Goal: Information Seeking & Learning: Learn about a topic

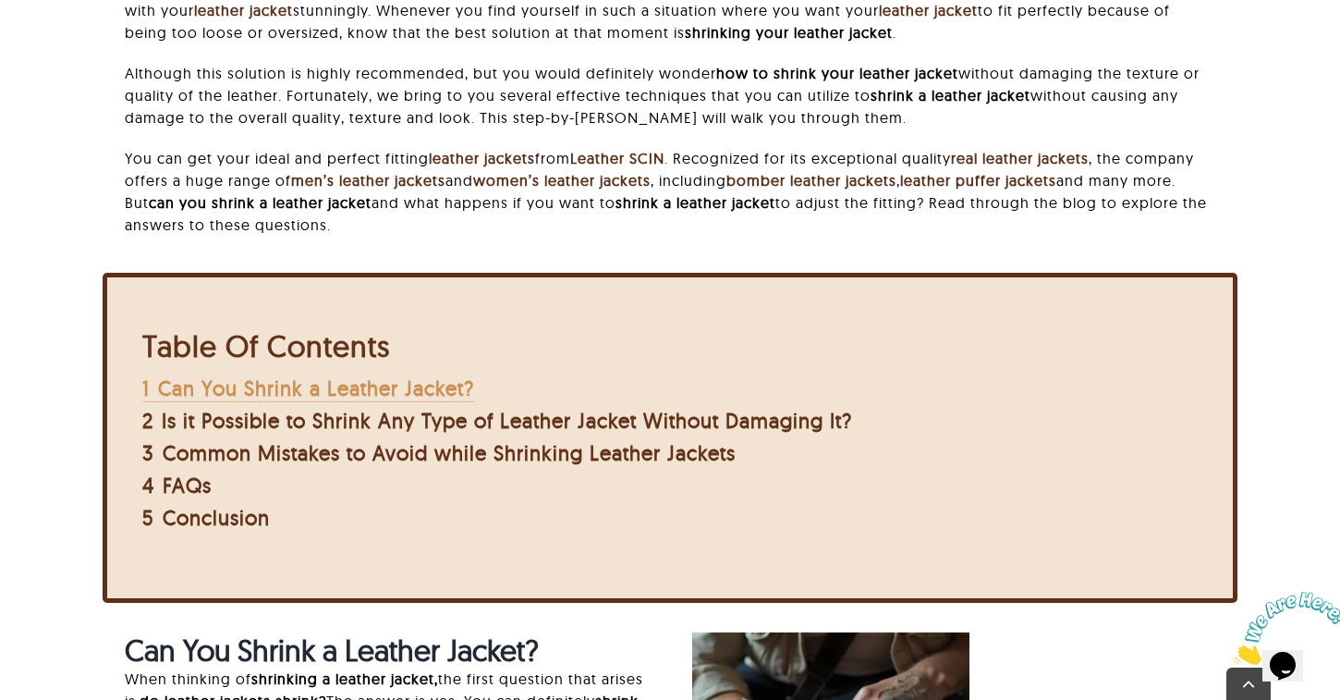
click at [436, 391] on span "Can You Shrink a Leather Jacket?" at bounding box center [316, 388] width 316 height 26
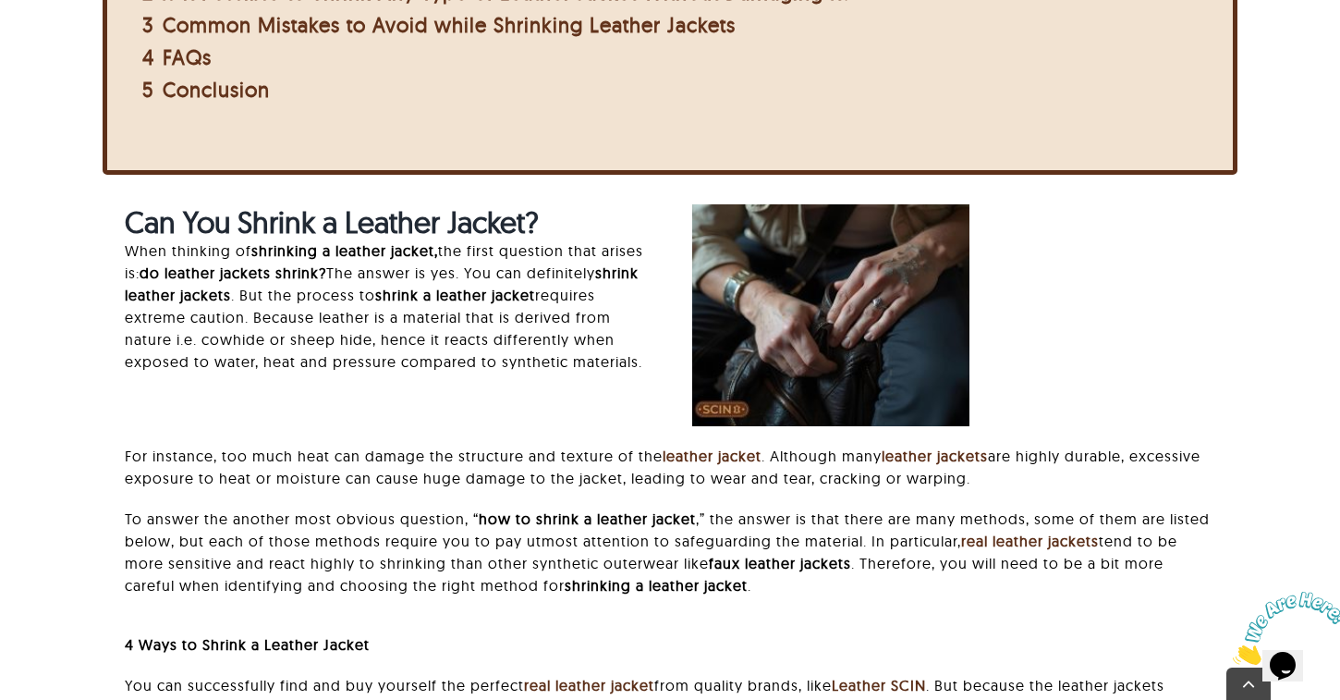
scroll to position [1219, 0]
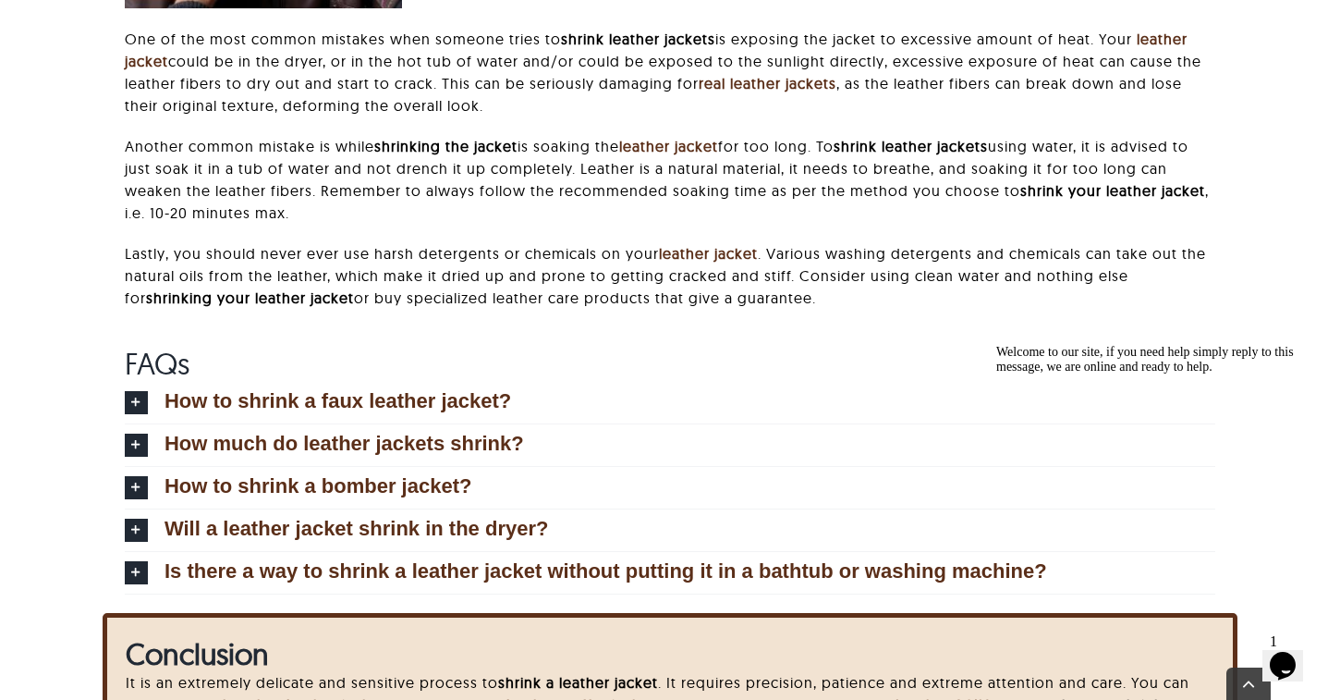
scroll to position [4099, 0]
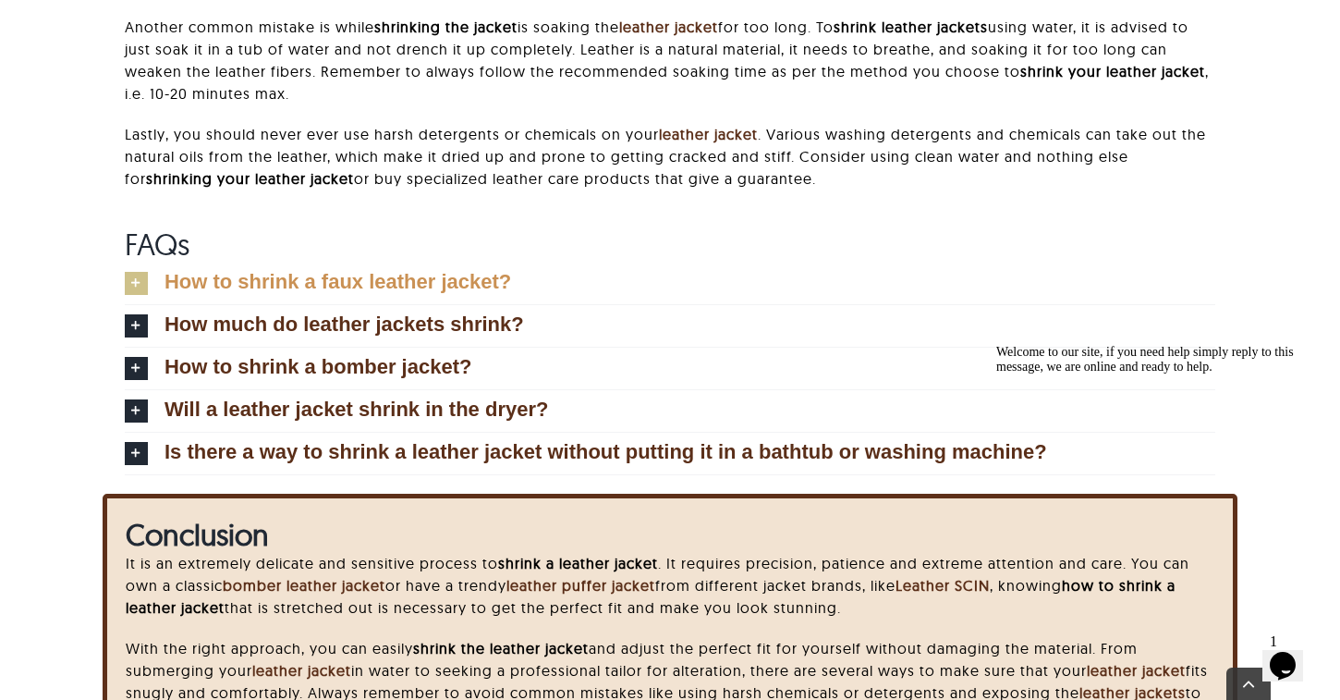
click at [416, 292] on span "How to shrink a faux leather jacket?" at bounding box center [338, 282] width 347 height 20
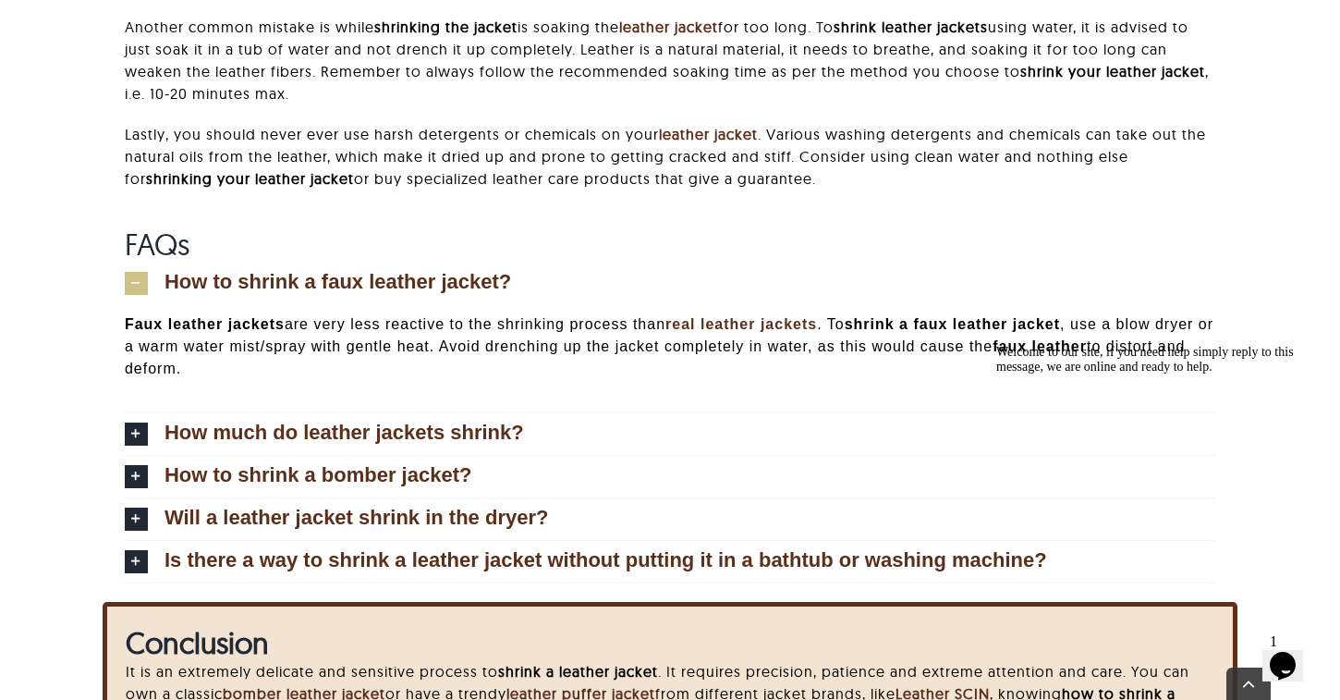
click at [416, 292] on span "How to shrink a faux leather jacket?" at bounding box center [338, 282] width 347 height 20
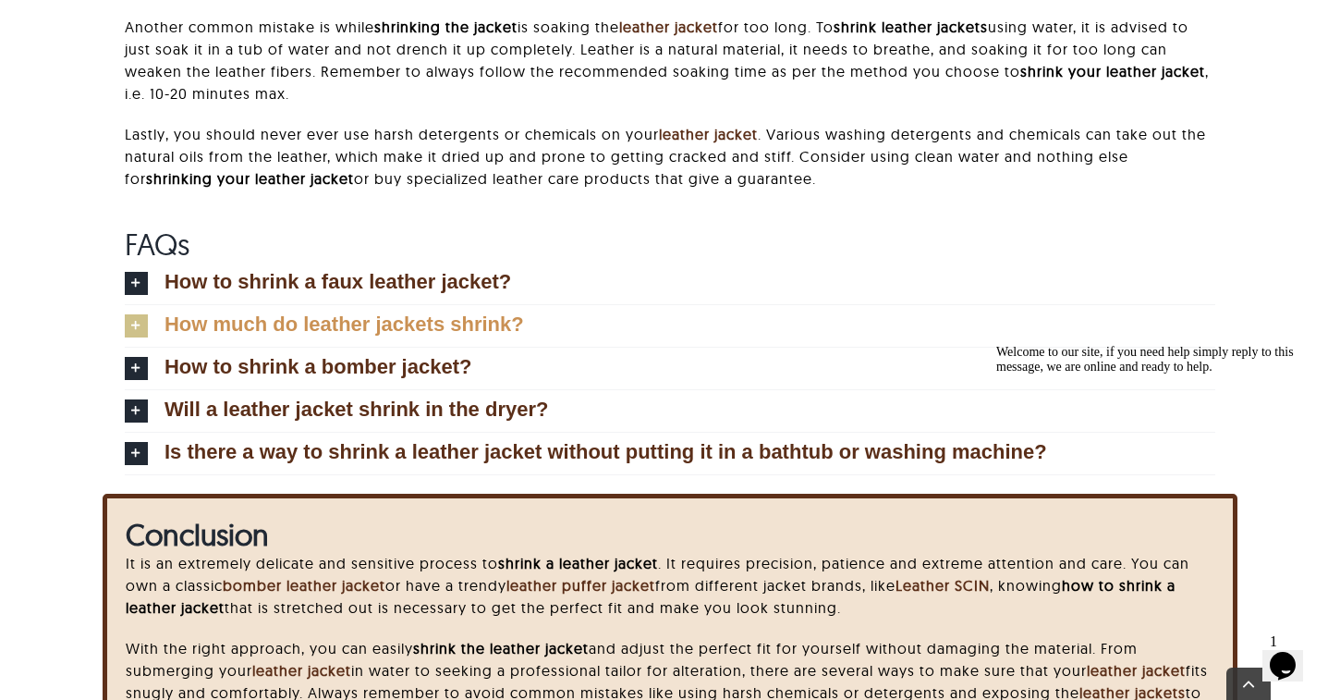
click at [389, 329] on link "How much do leather jackets shrink?" at bounding box center [670, 326] width 1091 height 42
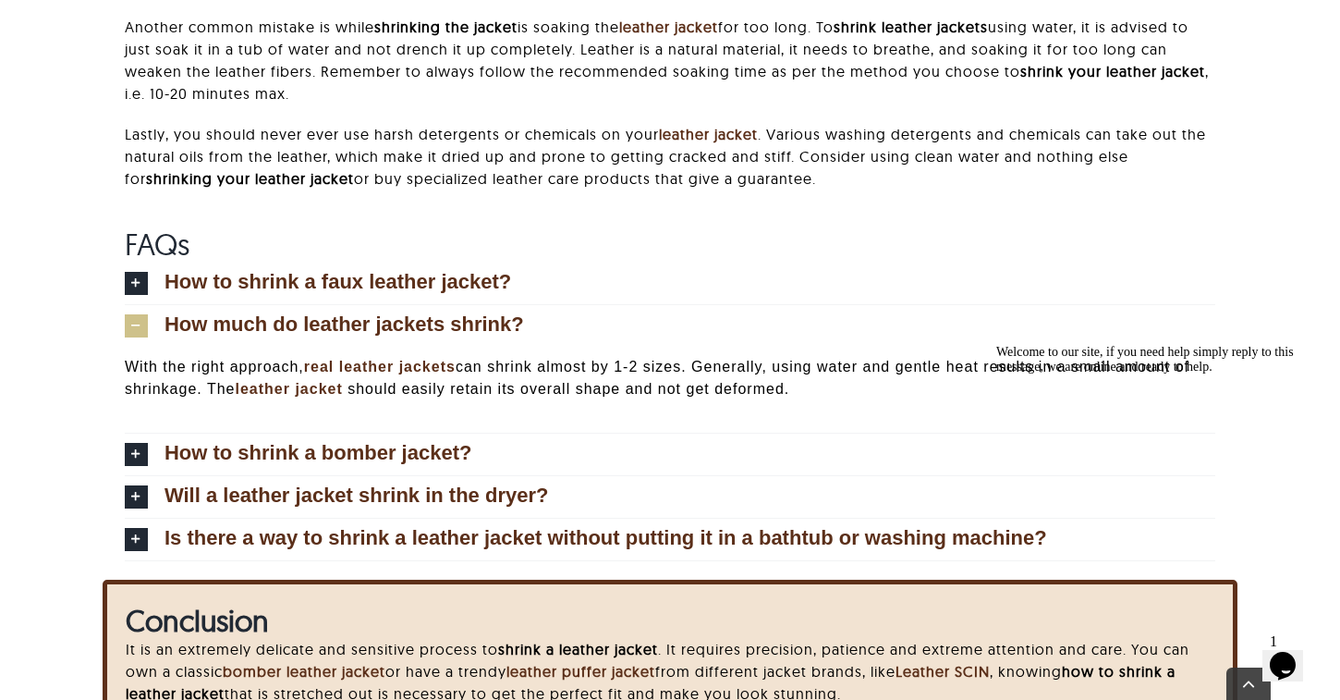
click at [389, 329] on link "How much do leather jackets shrink?" at bounding box center [670, 326] width 1091 height 42
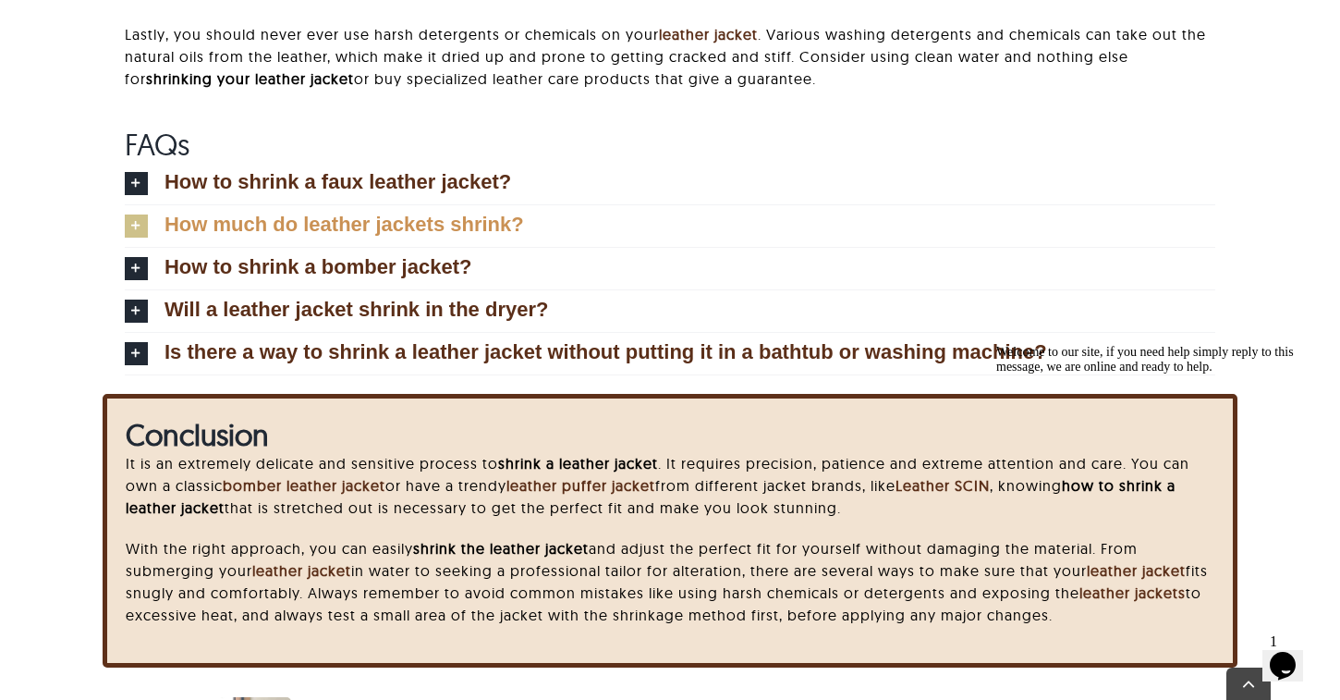
scroll to position [4299, 0]
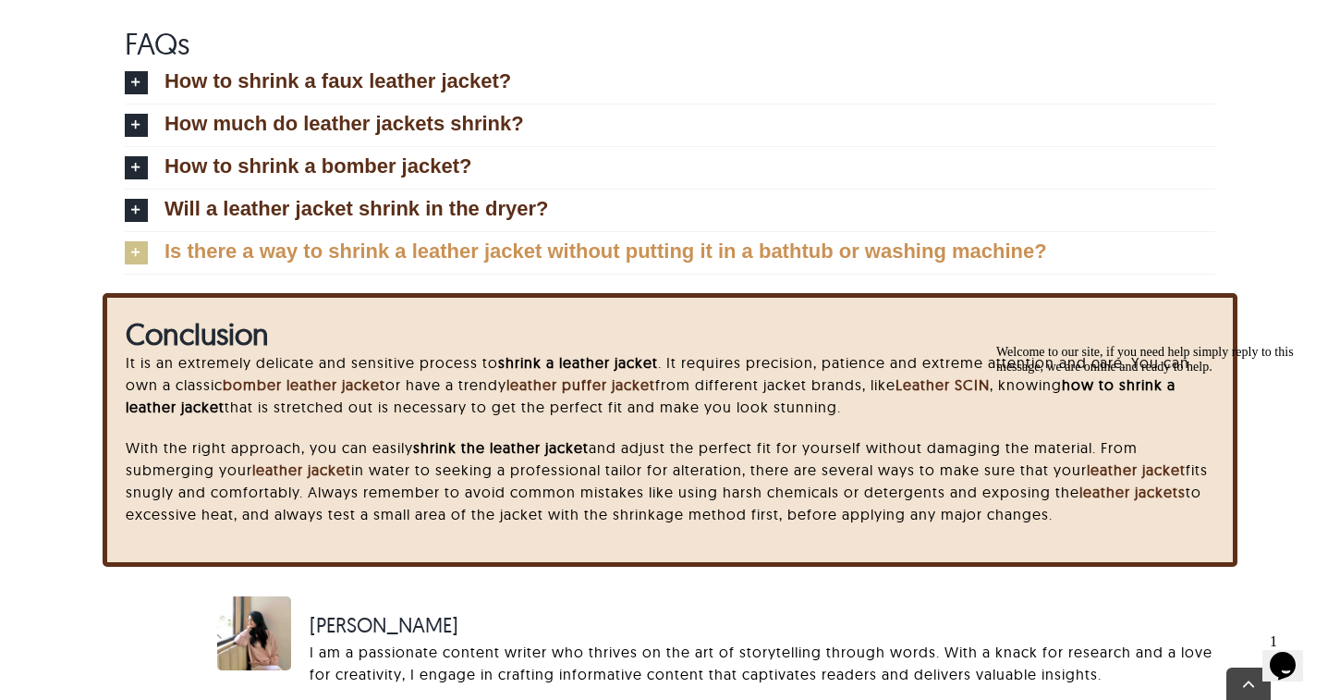
click at [391, 262] on span "Is there a way to shrink a leather jacket without putting it in a bathtub or wa…" at bounding box center [606, 251] width 883 height 20
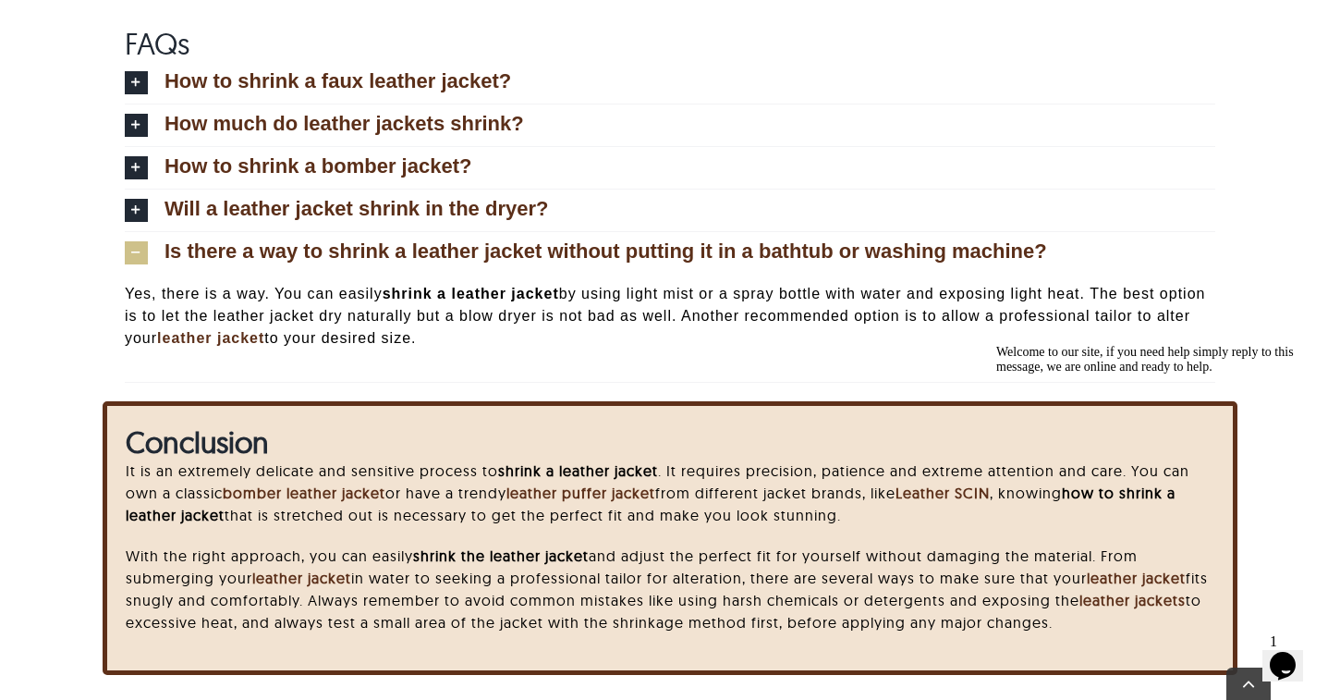
click at [391, 262] on span "Is there a way to shrink a leather jacket without putting it in a bathtub or wa…" at bounding box center [606, 251] width 883 height 20
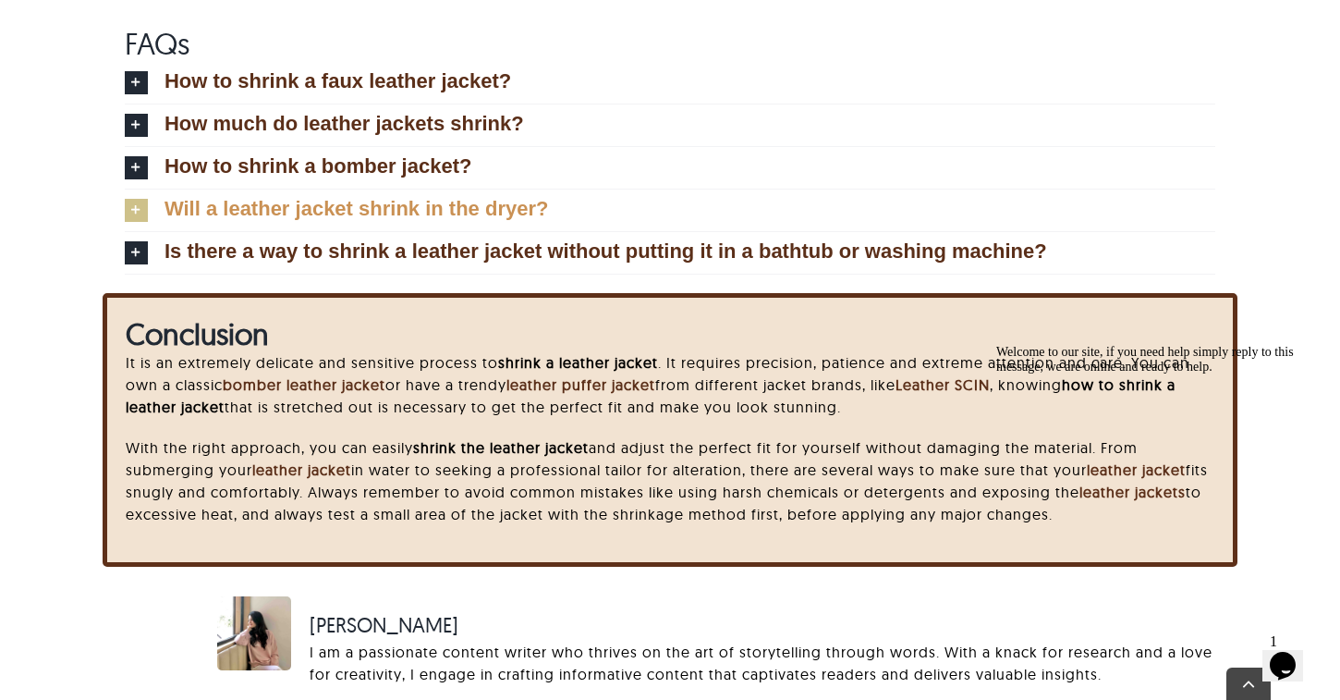
click at [383, 219] on span "Will a leather jacket shrink in the dryer?" at bounding box center [357, 209] width 385 height 20
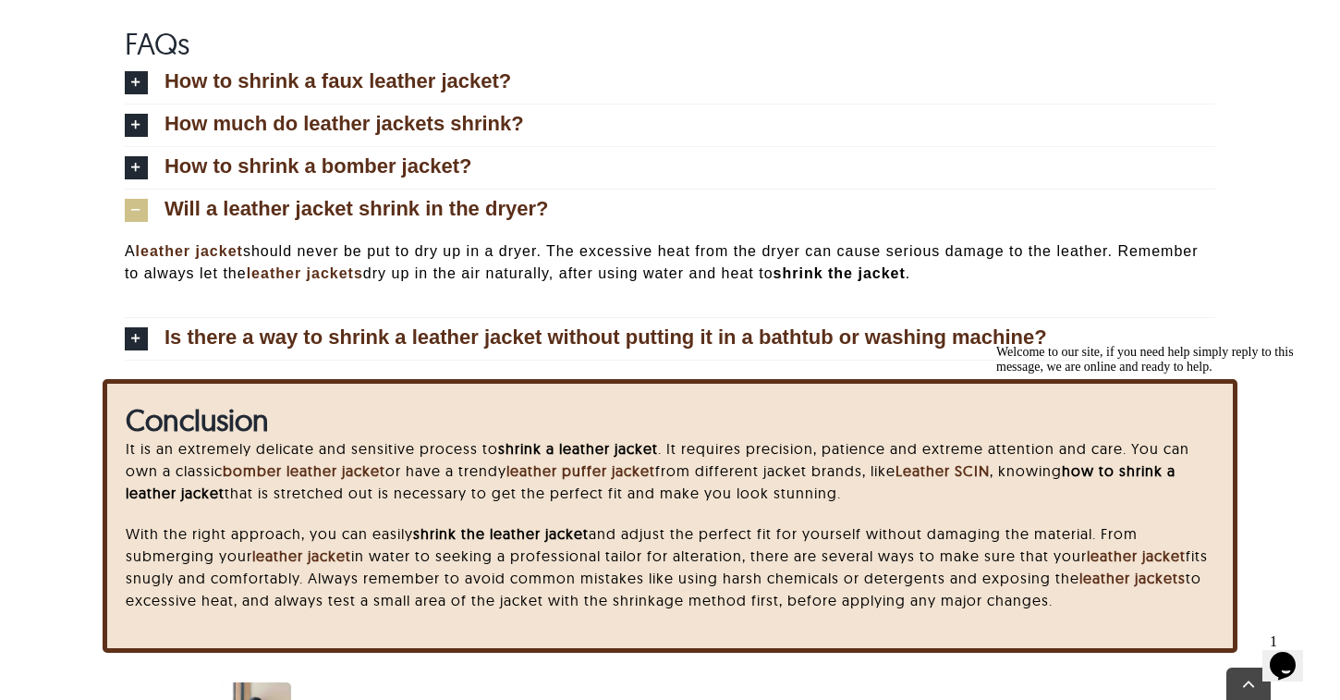
click at [383, 219] on span "Will a leather jacket shrink in the dryer?" at bounding box center [357, 209] width 385 height 20
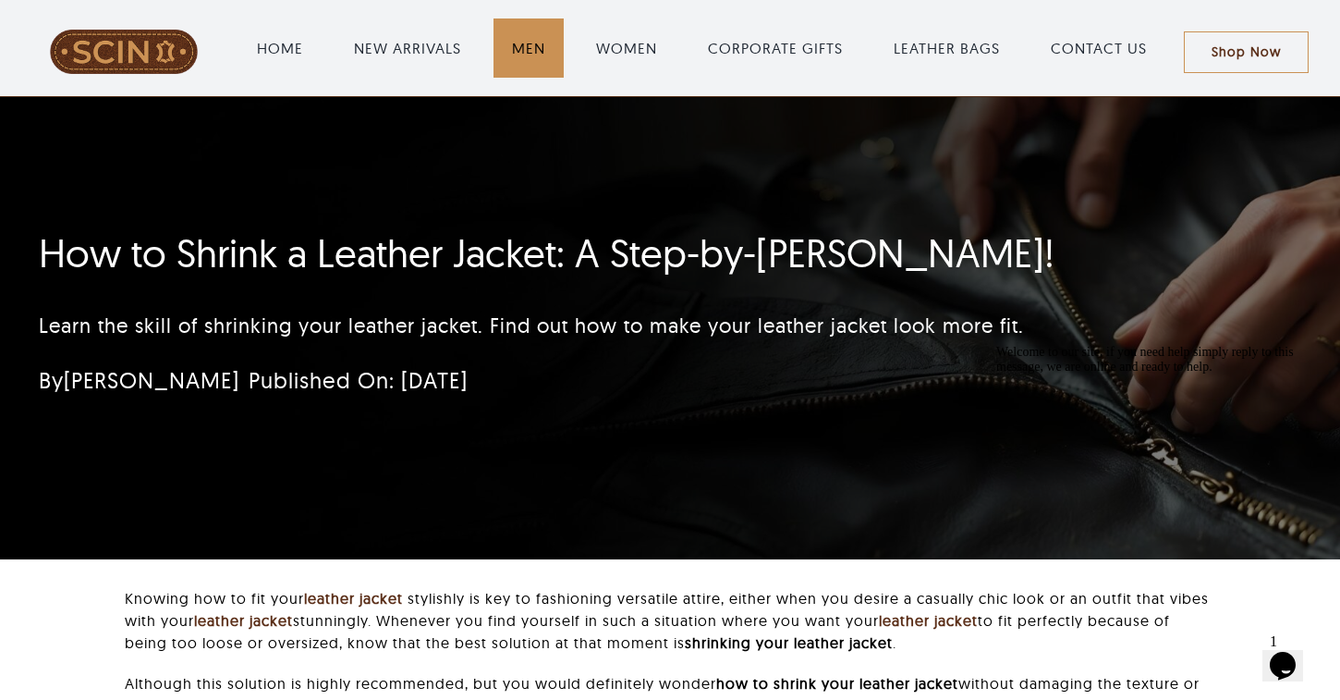
scroll to position [0, 0]
click at [533, 56] on span "MEN" at bounding box center [528, 48] width 33 height 22
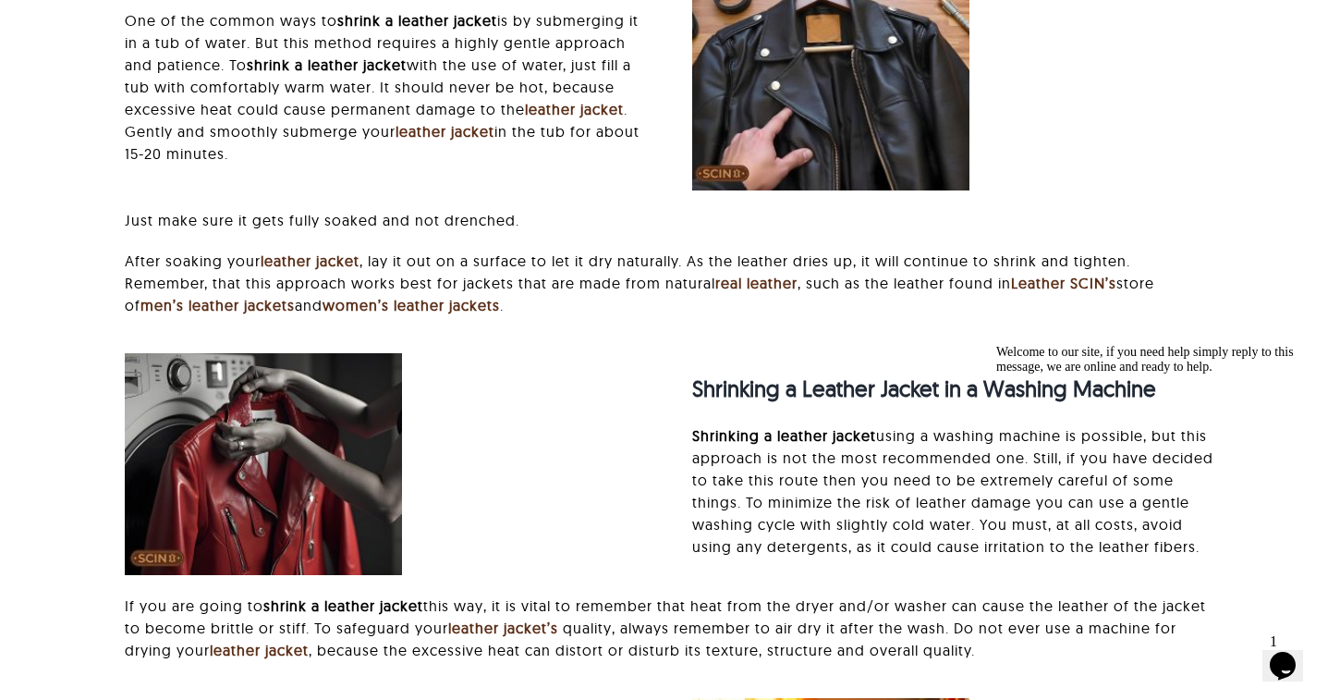
scroll to position [1777, 0]
